Goal: Transaction & Acquisition: Purchase product/service

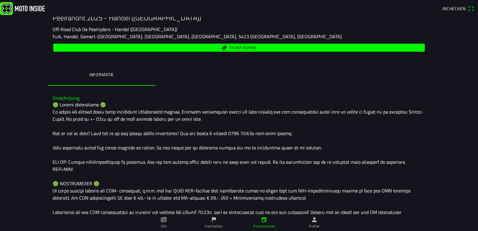
scroll to position [84, 0]
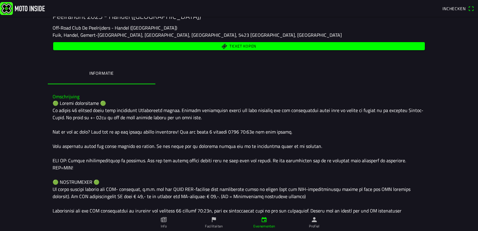
click at [240, 45] on span "Ticket kopen" at bounding box center [242, 46] width 27 height 4
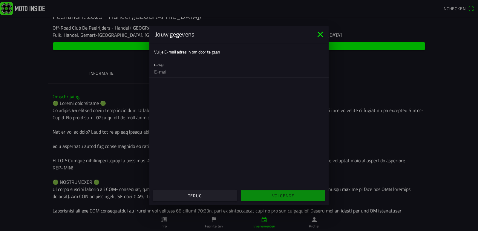
click at [164, 77] on input "email" at bounding box center [239, 72] width 170 height 12
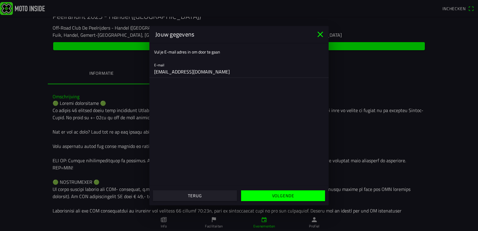
type input "[EMAIL_ADDRESS][DOMAIN_NAME]"
click at [0, 0] on slot "Volgende" at bounding box center [0, 0] width 0 height 0
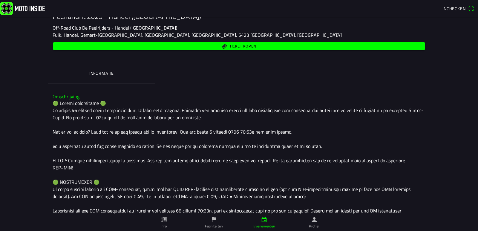
click at [376, 76] on ion-backdrop at bounding box center [239, 115] width 478 height 231
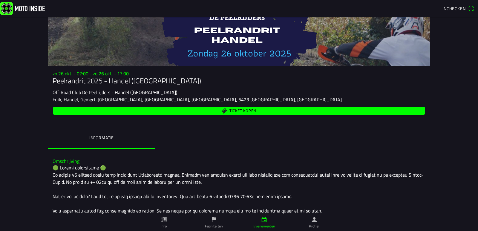
scroll to position [17, 0]
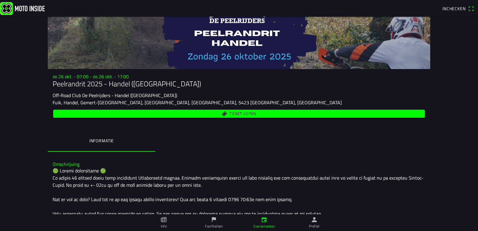
click at [225, 112] on span "Ticket kopen" at bounding box center [239, 114] width 365 height 8
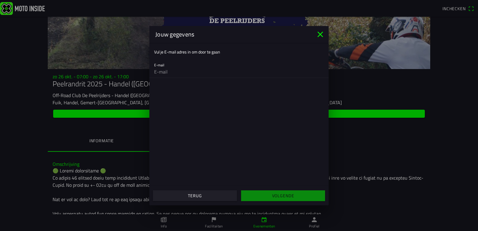
click at [187, 73] on input "email" at bounding box center [239, 72] width 170 height 12
click at [165, 72] on input "email" at bounding box center [239, 72] width 170 height 12
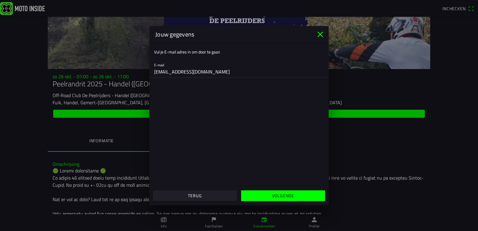
type input "[EMAIL_ADDRESS][DOMAIN_NAME]"
click at [266, 196] on span "Volgende" at bounding box center [282, 195] width 75 height 11
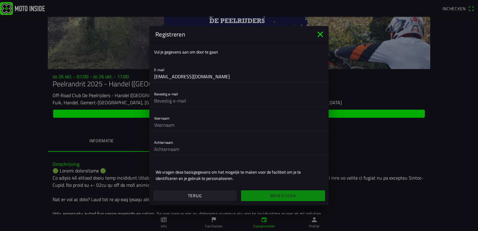
click at [176, 104] on input "text" at bounding box center [239, 101] width 170 height 12
drag, startPoint x: 176, startPoint y: 104, endPoint x: 208, endPoint y: 93, distance: 34.2
click at [208, 93] on div "Bevestig e-mail" at bounding box center [239, 96] width 170 height 19
type input "[EMAIL_ADDRESS][DOMAIN_NAME]"
click at [174, 127] on input "text" at bounding box center [239, 125] width 170 height 12
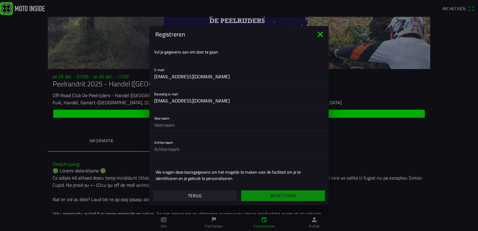
type input "[PERSON_NAME]"
type input "Miekus"
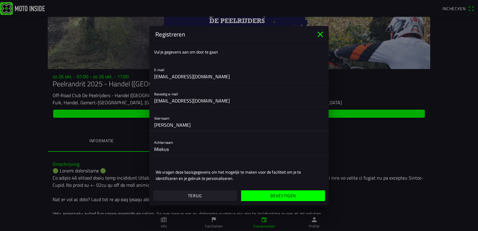
scroll to position [19, 0]
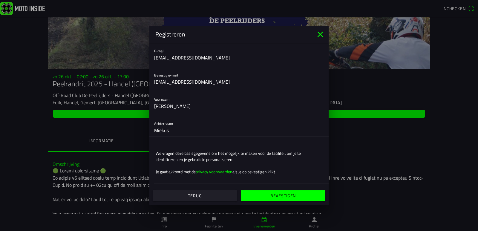
click at [0, 0] on slot "Bevestigen" at bounding box center [0, 0] width 0 height 0
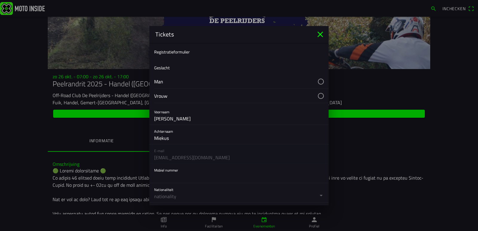
click at [318, 81] on button "button" at bounding box center [241, 81] width 174 height 14
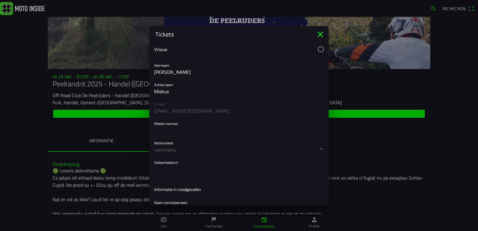
scroll to position [68, 0]
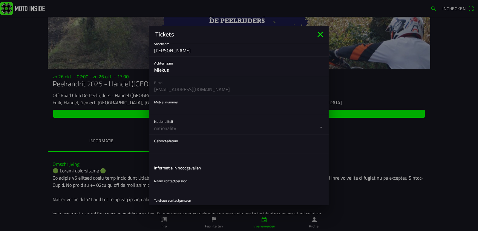
click at [162, 110] on input "text" at bounding box center [239, 109] width 170 height 12
type input "0684606363"
click at [316, 127] on button "button" at bounding box center [241, 124] width 174 height 19
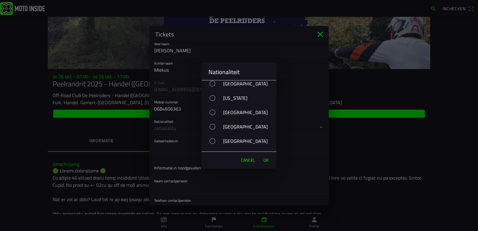
scroll to position [2540, 0]
click at [213, 98] on div "button" at bounding box center [212, 99] width 6 height 6
click at [266, 158] on span "OK" at bounding box center [265, 160] width 5 height 6
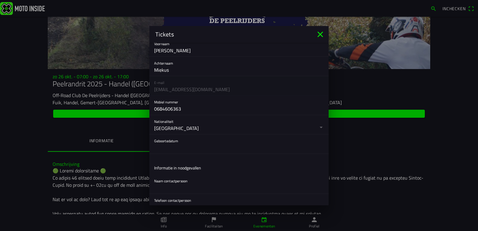
click at [200, 147] on button "button" at bounding box center [241, 143] width 174 height 19
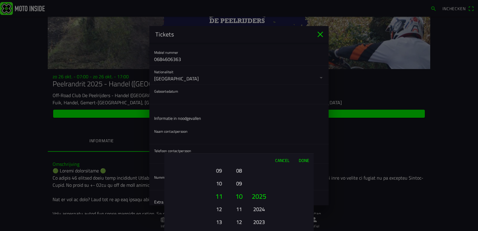
scroll to position [128, 0]
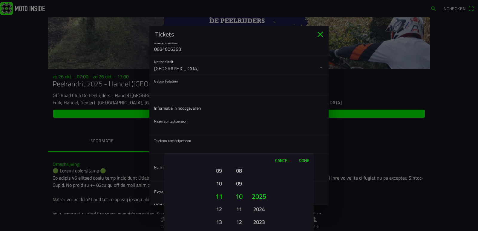
click at [232, 196] on ion-picker-column "01 02 03 04 05 06 07 08 09 10 11 12" at bounding box center [238, 199] width 15 height 64
click at [221, 208] on button "12" at bounding box center [219, 209] width 16 height 10
click at [221, 208] on button "13" at bounding box center [219, 209] width 16 height 10
click at [221, 208] on button "14" at bounding box center [219, 209] width 16 height 10
click at [221, 208] on button "15" at bounding box center [219, 209] width 16 height 10
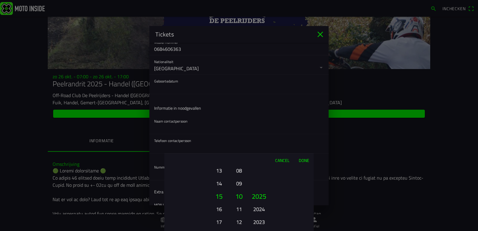
click at [221, 208] on button "16" at bounding box center [219, 209] width 16 height 10
click at [221, 208] on button "17" at bounding box center [219, 209] width 16 height 10
click at [221, 208] on button "18" at bounding box center [219, 209] width 16 height 10
click at [262, 209] on button "2024" at bounding box center [259, 209] width 16 height 10
click at [262, 209] on button "2023" at bounding box center [259, 209] width 16 height 10
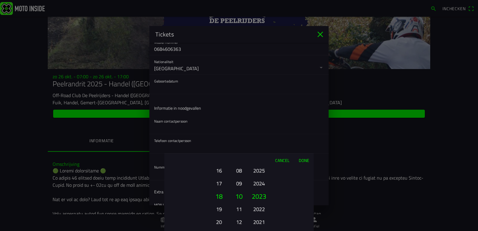
click at [262, 209] on button "2022" at bounding box center [259, 209] width 16 height 10
click at [262, 209] on button "2021" at bounding box center [259, 209] width 16 height 10
click at [262, 209] on button "2020" at bounding box center [259, 209] width 16 height 10
click at [262, 216] on button "2019" at bounding box center [259, 221] width 16 height 10
click at [262, 209] on button "2018" at bounding box center [259, 209] width 16 height 10
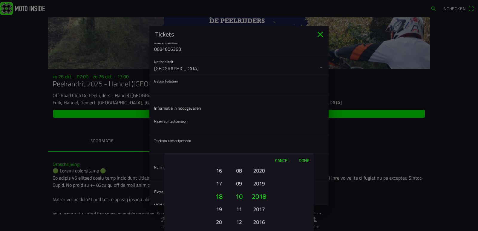
click at [262, 209] on button "2017" at bounding box center [259, 209] width 16 height 10
click at [262, 216] on button "2016" at bounding box center [259, 221] width 16 height 10
click at [262, 209] on button "2015" at bounding box center [259, 209] width 16 height 10
click at [262, 216] on button "2014" at bounding box center [259, 221] width 16 height 10
click at [262, 209] on button "2013" at bounding box center [259, 209] width 16 height 10
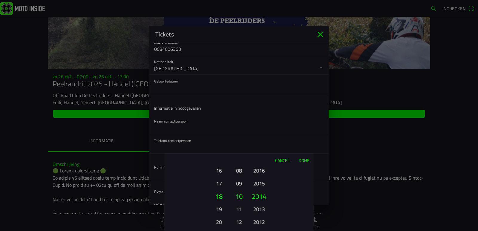
click at [262, 216] on button "2012" at bounding box center [259, 221] width 16 height 10
click at [262, 209] on button "2011" at bounding box center [259, 209] width 16 height 10
click at [262, 209] on button "2010" at bounding box center [259, 209] width 16 height 10
click at [262, 216] on button "2009" at bounding box center [259, 221] width 16 height 10
click at [262, 209] on button "2008" at bounding box center [259, 209] width 16 height 10
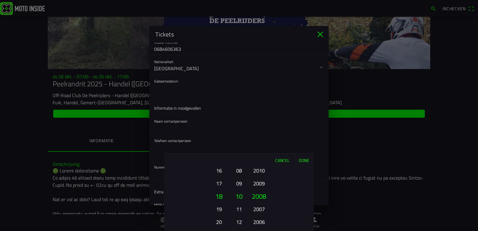
click at [262, 209] on button "2007" at bounding box center [259, 209] width 16 height 10
click at [262, 209] on button "2006" at bounding box center [259, 209] width 16 height 10
click at [262, 209] on button "2005" at bounding box center [259, 209] width 16 height 10
click at [262, 216] on button "2004" at bounding box center [259, 221] width 16 height 10
click at [262, 209] on button "2003" at bounding box center [259, 209] width 16 height 10
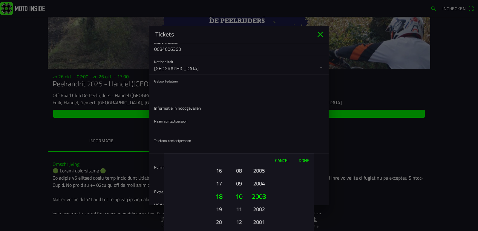
click at [262, 209] on button "2002" at bounding box center [259, 209] width 16 height 10
click at [262, 216] on button "2001" at bounding box center [259, 221] width 16 height 10
click at [262, 209] on button "2000" at bounding box center [259, 209] width 16 height 10
click at [262, 216] on button "1999" at bounding box center [259, 221] width 16 height 10
click at [262, 209] on button "1998" at bounding box center [259, 209] width 16 height 10
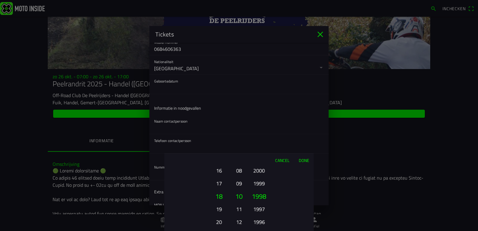
click at [262, 209] on button "1997" at bounding box center [259, 209] width 16 height 10
click at [262, 216] on button "1996" at bounding box center [259, 221] width 16 height 10
click at [262, 209] on button "1995" at bounding box center [259, 209] width 16 height 10
click at [262, 216] on button "1994" at bounding box center [259, 221] width 16 height 10
click at [262, 209] on button "1993" at bounding box center [259, 209] width 16 height 10
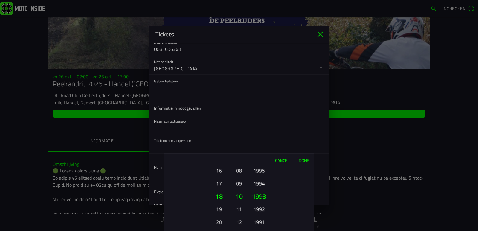
click at [262, 209] on button "1992" at bounding box center [259, 209] width 16 height 10
click at [262, 209] on button "1991" at bounding box center [259, 209] width 16 height 10
click at [262, 216] on button "1990" at bounding box center [259, 221] width 16 height 10
click at [262, 209] on button "1989" at bounding box center [259, 209] width 16 height 10
click at [262, 209] on button "1988" at bounding box center [259, 209] width 16 height 10
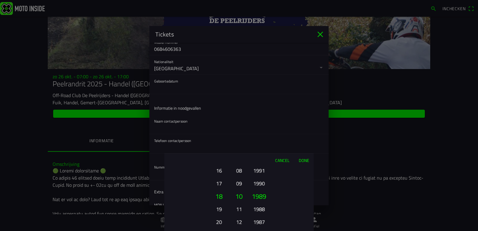
click at [262, 216] on button "1987" at bounding box center [259, 221] width 16 height 10
click at [262, 209] on button "1986" at bounding box center [259, 209] width 16 height 10
click at [262, 209] on button "1985" at bounding box center [259, 209] width 16 height 10
click at [262, 209] on button "1984" at bounding box center [259, 209] width 16 height 10
click at [262, 209] on button "1983" at bounding box center [259, 209] width 16 height 10
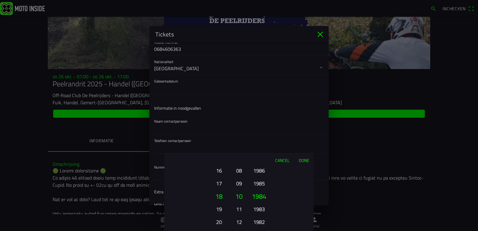
click at [262, 216] on button "1982" at bounding box center [259, 221] width 16 height 10
click at [262, 209] on button "1981" at bounding box center [259, 209] width 16 height 10
click at [262, 209] on button "1980" at bounding box center [259, 209] width 16 height 10
click at [262, 209] on button "1979" at bounding box center [259, 209] width 16 height 10
click at [262, 209] on button "1978" at bounding box center [259, 209] width 16 height 10
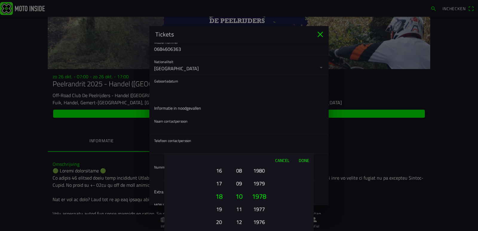
click at [262, 209] on button "1977" at bounding box center [259, 209] width 16 height 10
click at [262, 209] on button "1976" at bounding box center [259, 209] width 16 height 10
drag, startPoint x: 262, startPoint y: 209, endPoint x: 259, endPoint y: 211, distance: 3.8
click at [259, 211] on button "1975" at bounding box center [259, 211] width 16 height 10
click at [304, 161] on button "Done" at bounding box center [304, 159] width 20 height 13
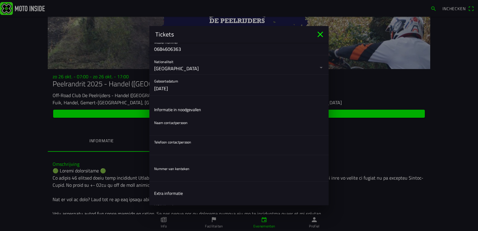
click at [162, 130] on input "text" at bounding box center [239, 129] width 170 height 12
type input "[PERSON_NAME]"
click at [161, 152] on input "text" at bounding box center [239, 149] width 170 height 12
type input "0624207637"
click at [171, 181] on input "text" at bounding box center [239, 175] width 170 height 12
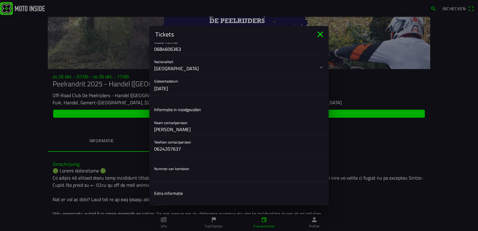
click at [171, 181] on input "text" at bounding box center [239, 175] width 170 height 12
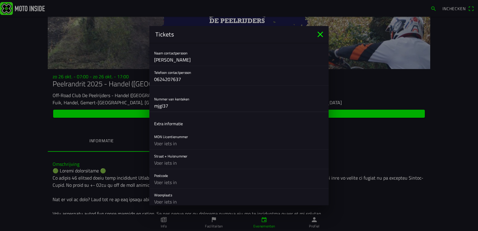
scroll to position [209, 0]
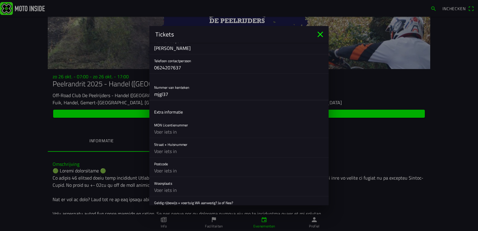
type input "mjgl37"
click at [173, 135] on input "text" at bounding box center [239, 132] width 170 height 12
